Goal: Contribute content

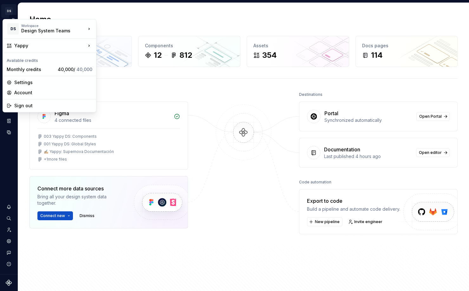
click at [7, 9] on html "DS Yappy EM Design system data Home Design tokens 98 Components 12 812 Assets 3…" at bounding box center [234, 145] width 469 height 291
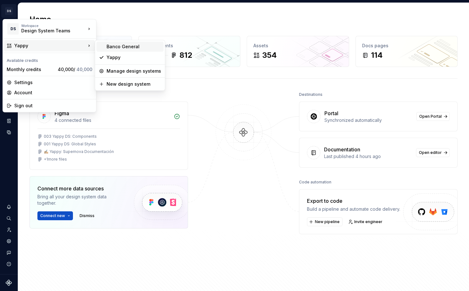
click at [113, 49] on div "Banco General" at bounding box center [134, 46] width 55 height 6
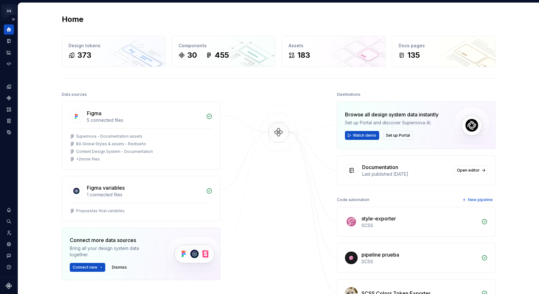
click at [6, 11] on html "DS Banco General EM Design system data Home Design tokens 373 Components 30 455…" at bounding box center [269, 147] width 539 height 294
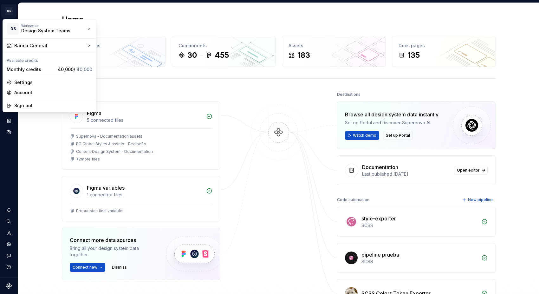
click at [11, 10] on html "DS Banco General EM Design system data Home Design tokens 373 Components 30 455…" at bounding box center [269, 147] width 539 height 294
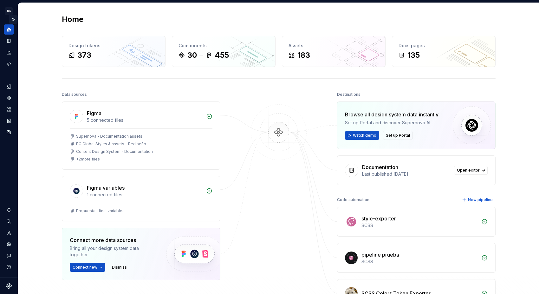
click at [14, 20] on button "Expand sidebar" at bounding box center [13, 19] width 9 height 9
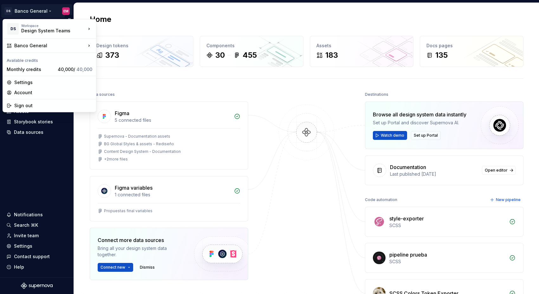
click at [27, 12] on html "DS Banco General EM Home Documentation Analytics Code automation Design system …" at bounding box center [269, 147] width 539 height 294
click at [150, 23] on html "DS Banco General EM Home Documentation Analytics Code automation Design system …" at bounding box center [269, 147] width 539 height 294
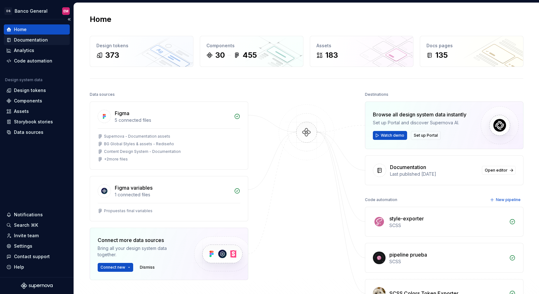
click at [33, 41] on div "Documentation" at bounding box center [31, 40] width 34 height 6
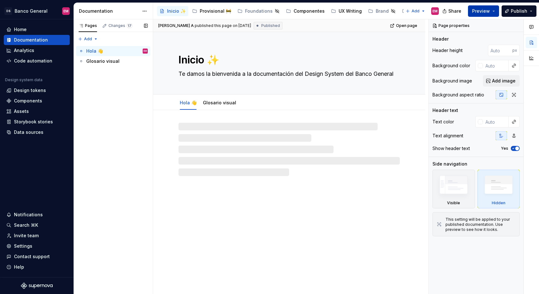
click at [469, 11] on button "Preview" at bounding box center [483, 10] width 31 height 11
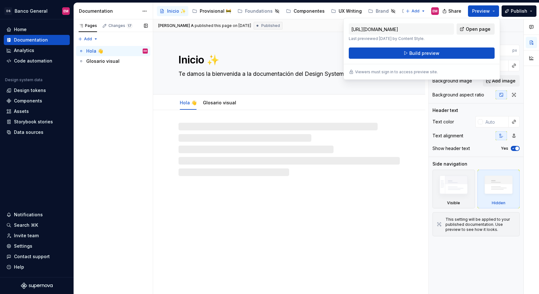
click at [469, 28] on span "Open page" at bounding box center [478, 29] width 25 height 6
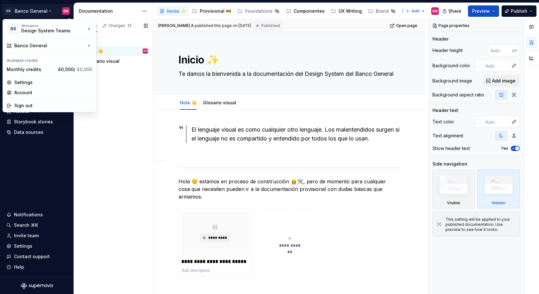
click at [41, 5] on html "DS Banco General EM Home Documentation Analytics Code automation Design system …" at bounding box center [269, 147] width 539 height 294
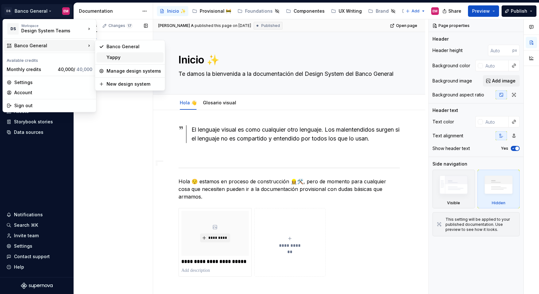
click at [134, 57] on div "Yappy" at bounding box center [134, 57] width 55 height 6
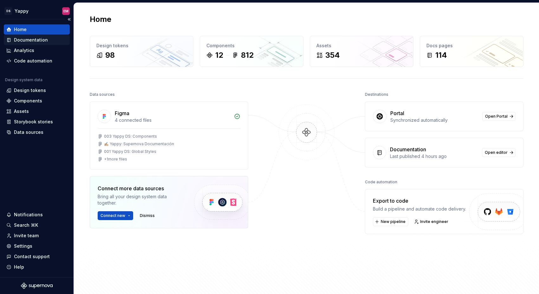
click at [39, 41] on div "Documentation" at bounding box center [31, 40] width 34 height 6
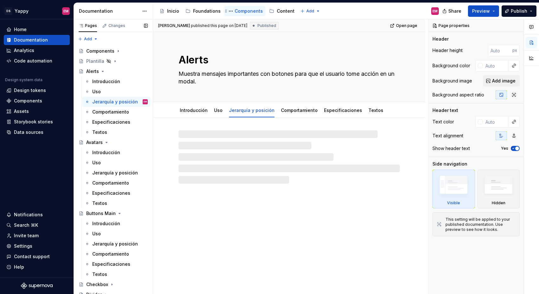
click at [243, 9] on div "Components" at bounding box center [249, 11] width 28 height 6
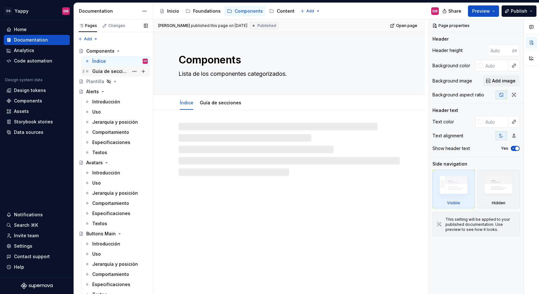
click at [109, 74] on div "Guía de secciones" at bounding box center [110, 71] width 36 height 6
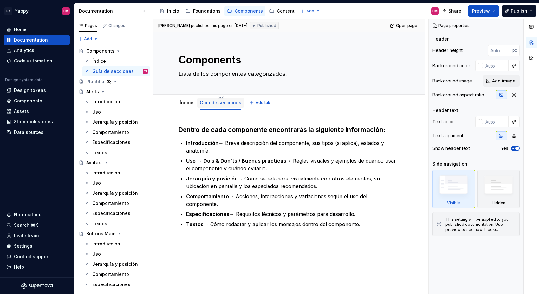
click at [215, 105] on link "Guía de secciones" at bounding box center [221, 102] width 42 height 5
click at [218, 97] on html "DS Yappy EM Home Documentation Analytics Code automation Design system data Des…" at bounding box center [269, 147] width 539 height 294
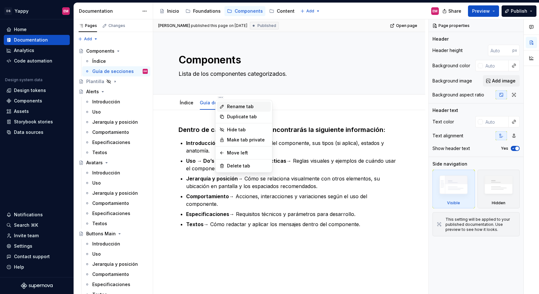
type textarea "*"
click at [229, 108] on div "Rename tab" at bounding box center [247, 106] width 41 height 6
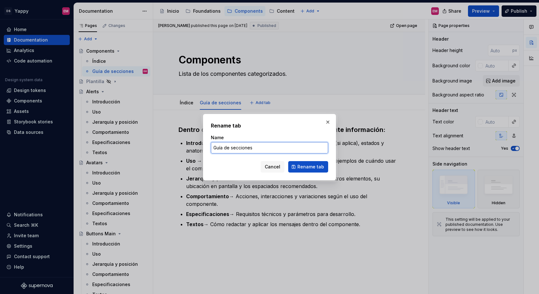
click at [252, 150] on input "Guía de secciones" at bounding box center [269, 147] width 117 height 11
paste input "¿Qué encontraras en cada sección?"
type input "¿Qué encontraras en cada sección?"
click at [305, 168] on span "Rename tab" at bounding box center [310, 167] width 27 height 6
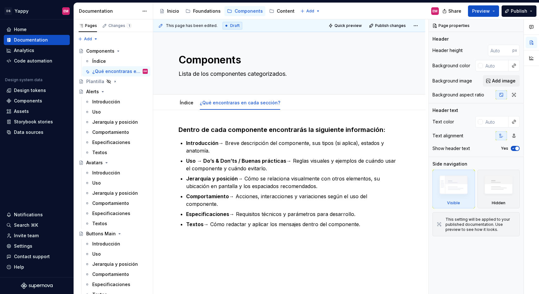
type textarea "*"
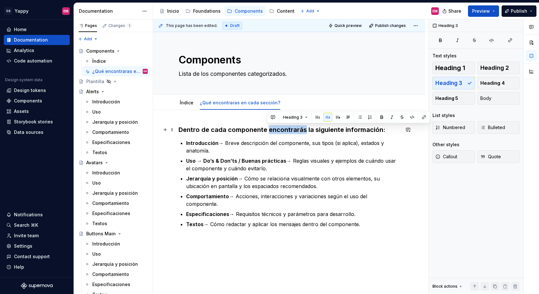
drag, startPoint x: 304, startPoint y: 128, endPoint x: 267, endPoint y: 127, distance: 37.1
click at [267, 127] on h3 "Dentro de cada componente encontrarás la siguiente información:" at bounding box center [289, 129] width 221 height 9
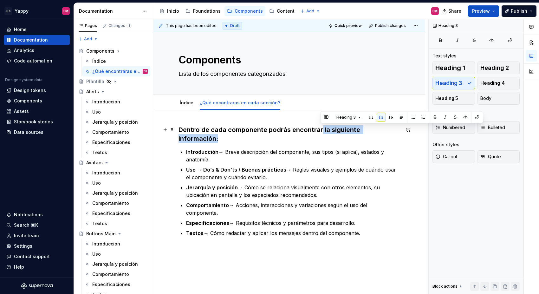
drag, startPoint x: 321, startPoint y: 131, endPoint x: 400, endPoint y: 131, distance: 79.0
click at [400, 131] on h3 "Dentro de cada componente podrás encontrar la siguiente información:" at bounding box center [289, 134] width 221 height 18
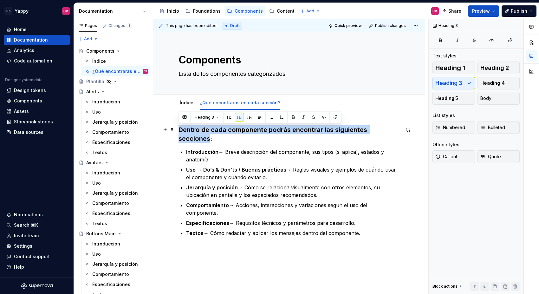
drag, startPoint x: 180, startPoint y: 129, endPoint x: 398, endPoint y: 130, distance: 218.2
click at [398, 130] on h3 "Dentro de cada componente podrás encontrar las siguientes secciones:" at bounding box center [289, 134] width 221 height 18
click at [469, 73] on button "Heading 2" at bounding box center [499, 68] width 42 height 13
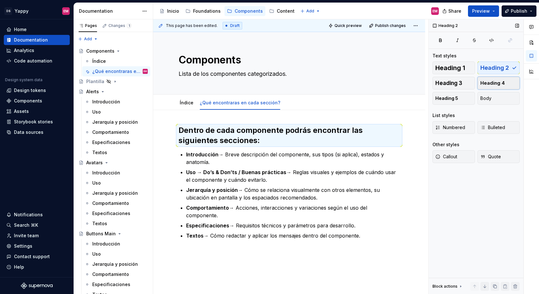
click at [469, 82] on span "Heading 4" at bounding box center [492, 83] width 24 height 6
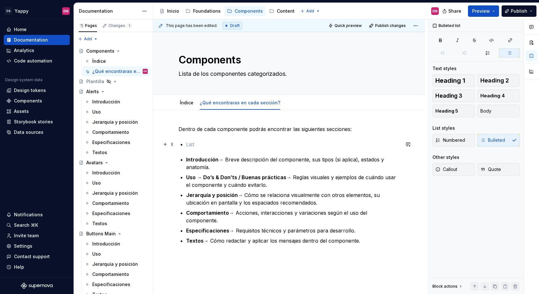
click at [186, 144] on p at bounding box center [293, 144] width 214 height 8
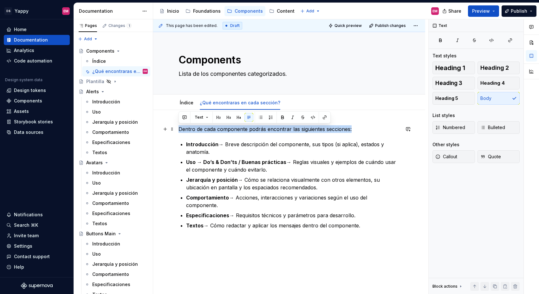
drag, startPoint x: 355, startPoint y: 130, endPoint x: 178, endPoint y: 130, distance: 176.7
click at [179, 130] on p "Dentro de cada componente podrás encontrar las siguientes secciones:" at bounding box center [289, 129] width 221 height 8
click at [466, 84] on button "Heading 3" at bounding box center [454, 83] width 42 height 13
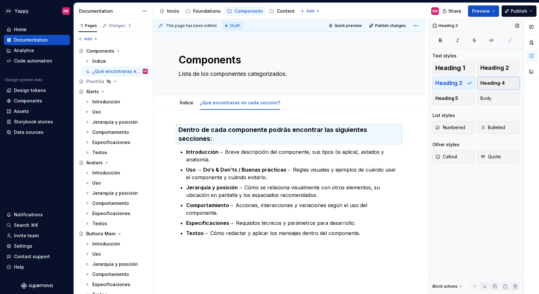
click at [469, 84] on span "Heading 4" at bounding box center [492, 83] width 24 height 6
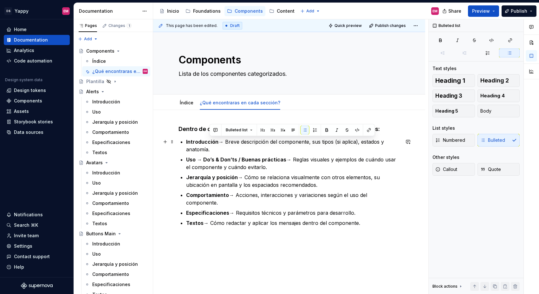
drag, startPoint x: 226, startPoint y: 141, endPoint x: 232, endPoint y: 148, distance: 9.9
click at [232, 148] on p "Introducción → Breve descripción del componente, sus tipos (si aplica), estados…" at bounding box center [293, 145] width 214 height 15
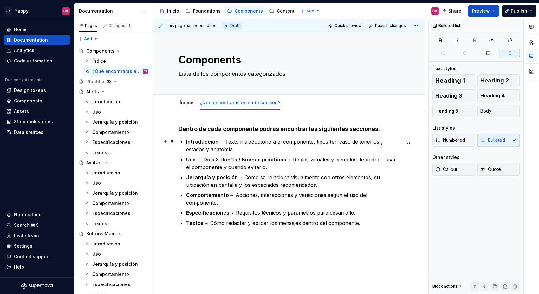
click at [225, 140] on p "Introducción → Texto introductorio a el componente, tipos (en caso de tenerlos)…" at bounding box center [293, 145] width 214 height 15
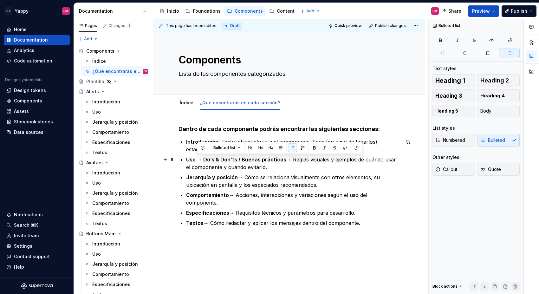
drag, startPoint x: 198, startPoint y: 159, endPoint x: 274, endPoint y: 168, distance: 76.0
click at [274, 168] on p "Uso → Do’s & Don’ts / Buenas prácticas → Reglas visuales y ejemplos de cuándo u…" at bounding box center [293, 163] width 214 height 15
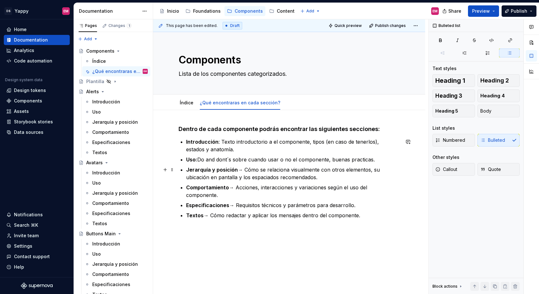
click at [245, 168] on p "Jerarquía y posición → Cómo se relaciona visualmente con otros elementos, su ub…" at bounding box center [293, 173] width 214 height 15
drag, startPoint x: 228, startPoint y: 188, endPoint x: 402, endPoint y: 190, distance: 174.1
click at [400, 190] on p "Comportamiento → Acciones, interacciones y variaciones según el uso del compone…" at bounding box center [293, 191] width 214 height 15
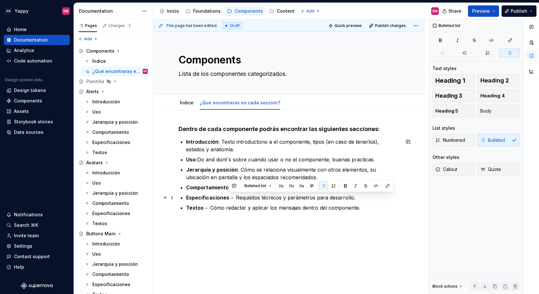
drag, startPoint x: 228, startPoint y: 198, endPoint x: 366, endPoint y: 201, distance: 137.4
click at [366, 201] on p "Especificaciones → Requisitos técnicos y parámetros para desarrollo." at bounding box center [293, 198] width 214 height 8
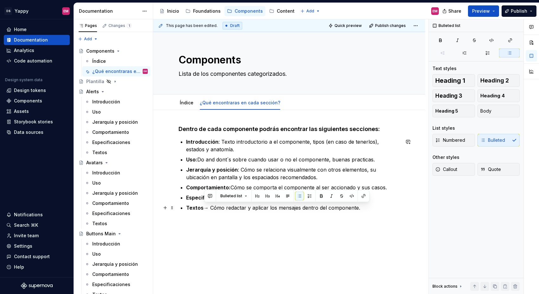
drag, startPoint x: 216, startPoint y: 208, endPoint x: 328, endPoint y: 215, distance: 111.9
click at [328, 215] on div "Dentro de cada componente podrás encontrar las siguientes secciones: Introducci…" at bounding box center [289, 172] width 221 height 94
click at [213, 204] on p "Textos: → Cómo redactar y aplicar los mensajes dentro del componente." at bounding box center [293, 208] width 214 height 8
drag, startPoint x: 221, startPoint y: 208, endPoint x: 392, endPoint y: 218, distance: 171.5
click at [392, 218] on div "Dentro de cada componente podrás encontrar las siguientes secciones: Introducci…" at bounding box center [289, 172] width 221 height 94
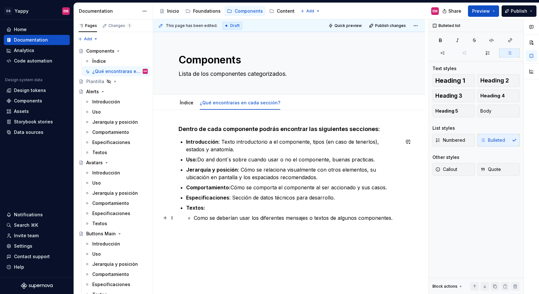
click at [192, 219] on li "Textos: Como se deberían usar los diferentes mensajes o textos de algunos compo…" at bounding box center [293, 213] width 214 height 18
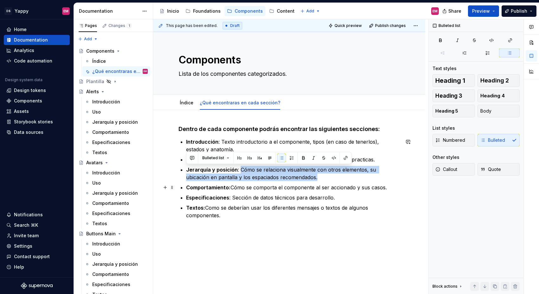
drag, startPoint x: 239, startPoint y: 169, endPoint x: 319, endPoint y: 180, distance: 80.0
click at [319, 181] on p "Jerarquía y posición : Cómo se relaciona visualmente con otros elementos, su ub…" at bounding box center [293, 173] width 214 height 15
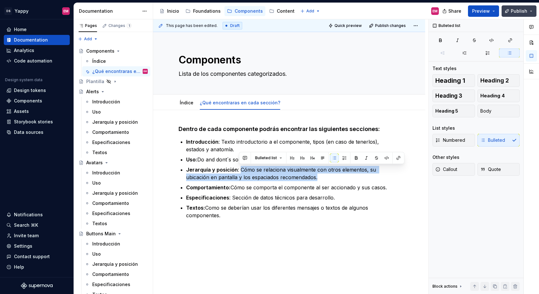
click at [469, 7] on button "Publish" at bounding box center [519, 10] width 35 height 11
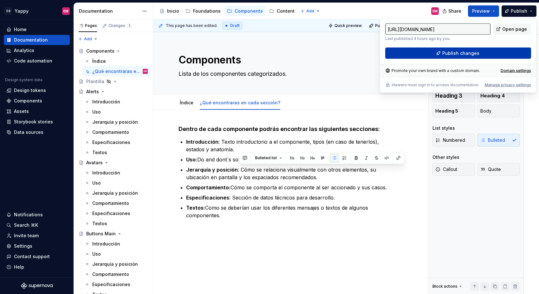
click at [419, 55] on button "Publish changes" at bounding box center [458, 53] width 146 height 11
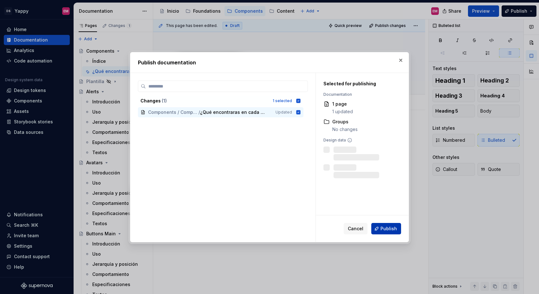
click at [393, 232] on button "Publish" at bounding box center [386, 228] width 30 height 11
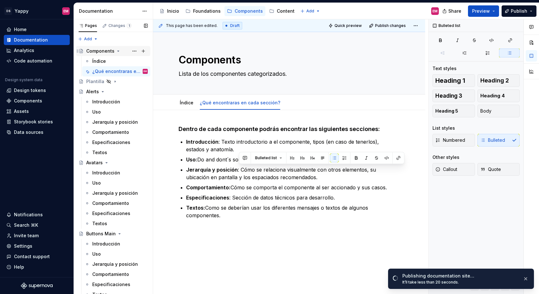
click at [107, 51] on div "Components" at bounding box center [100, 51] width 28 height 6
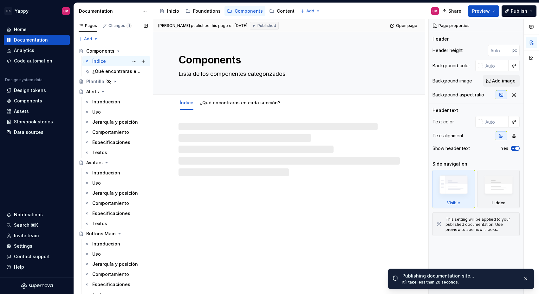
click at [98, 61] on div "Índice" at bounding box center [99, 61] width 14 height 6
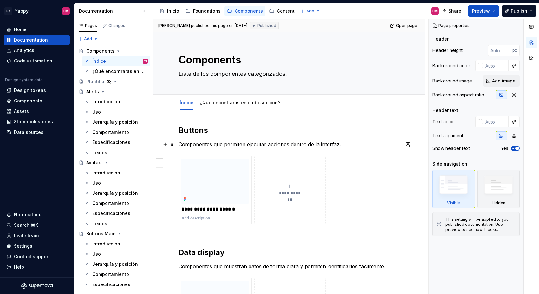
type textarea "*"
